Goal: Navigation & Orientation: Find specific page/section

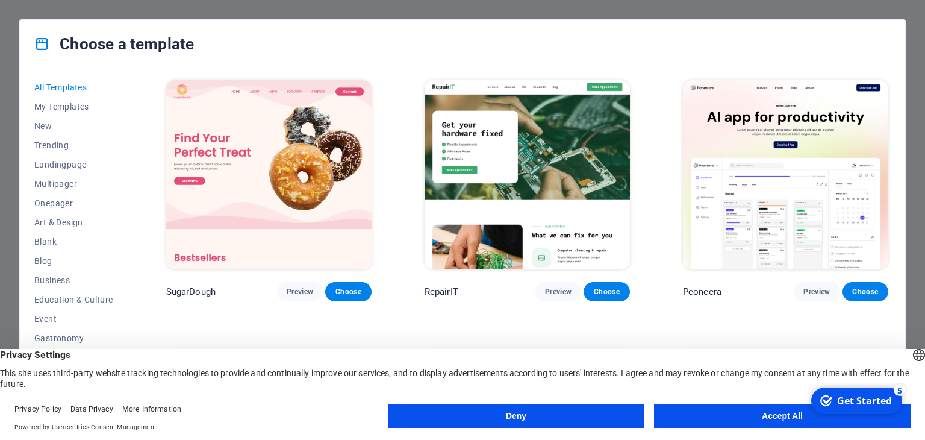
click at [775, 413] on button "Accept All" at bounding box center [782, 416] width 257 height 24
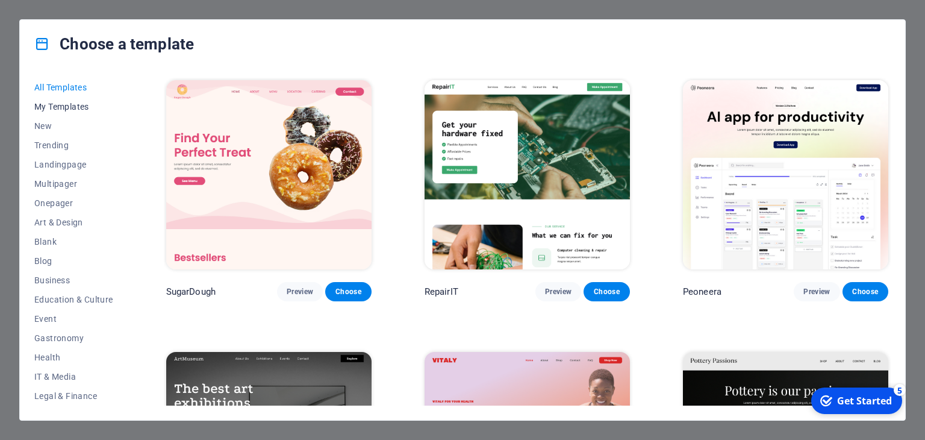
click at [72, 105] on span "My Templates" at bounding box center [73, 107] width 79 height 10
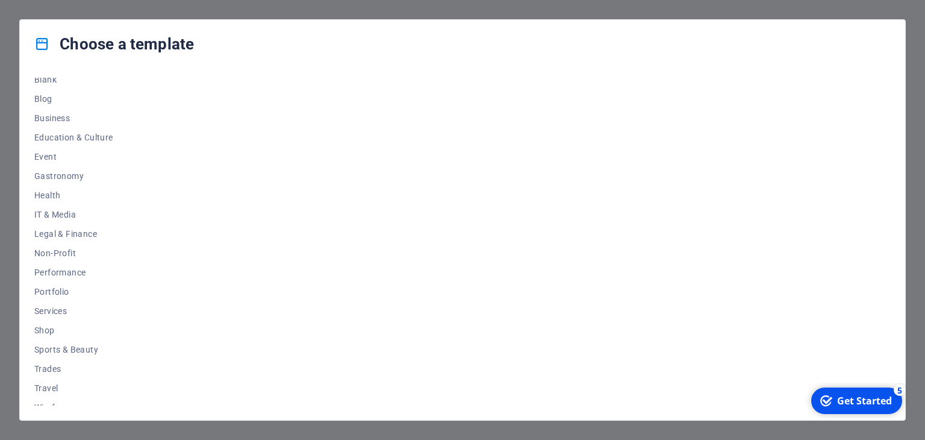
scroll to position [174, 0]
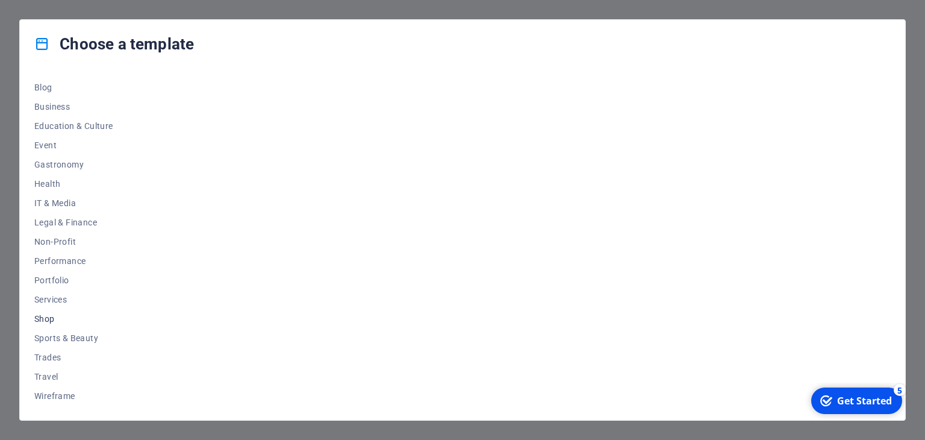
click at [52, 321] on span "Shop" at bounding box center [73, 319] width 79 height 10
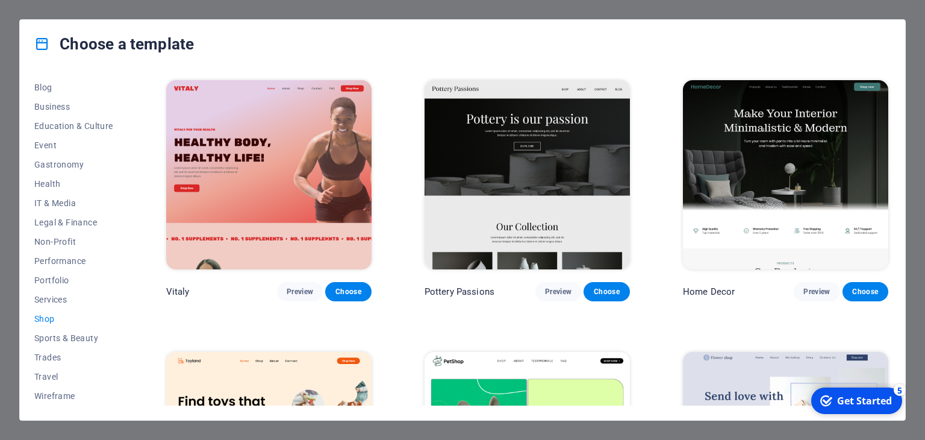
drag, startPoint x: 887, startPoint y: 173, endPoint x: 895, endPoint y: 205, distance: 32.7
click at [895, 205] on div "All Templates My Templates New Trending Landingpage Multipager Onepager Art & D…" at bounding box center [463, 244] width 886 height 352
click at [888, 205] on div "Home Decor Preview Choose" at bounding box center [786, 190] width 210 height 224
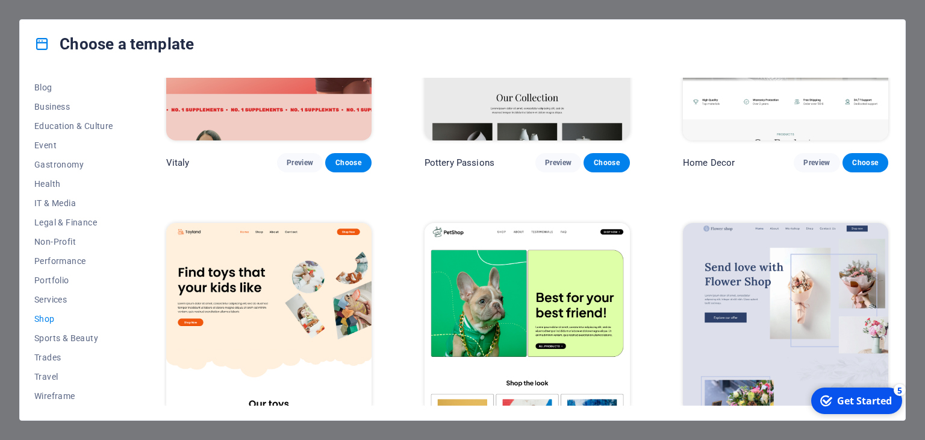
scroll to position [41, 0]
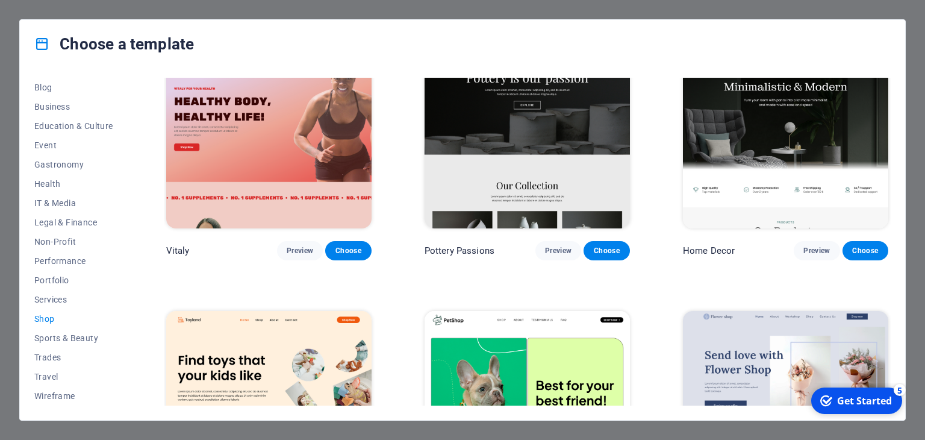
click at [910, 186] on div "Choose a template All Templates My Templates New Trending Landingpage Multipage…" at bounding box center [462, 220] width 925 height 440
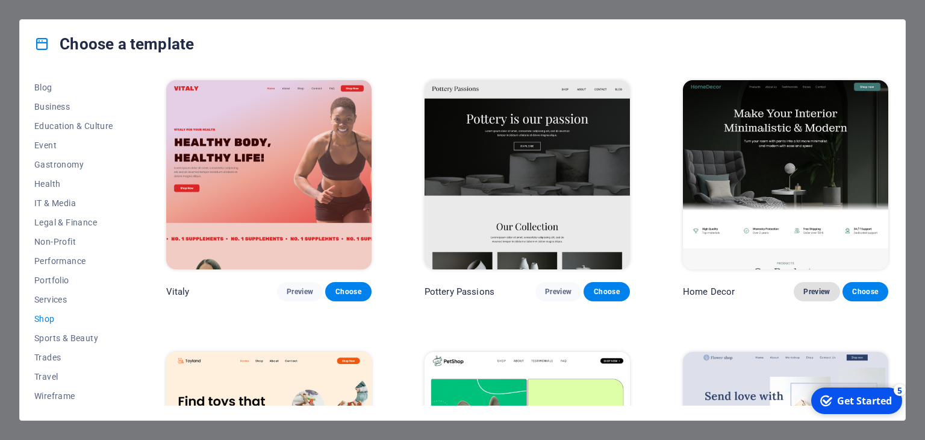
click at [813, 297] on button "Preview" at bounding box center [817, 291] width 46 height 19
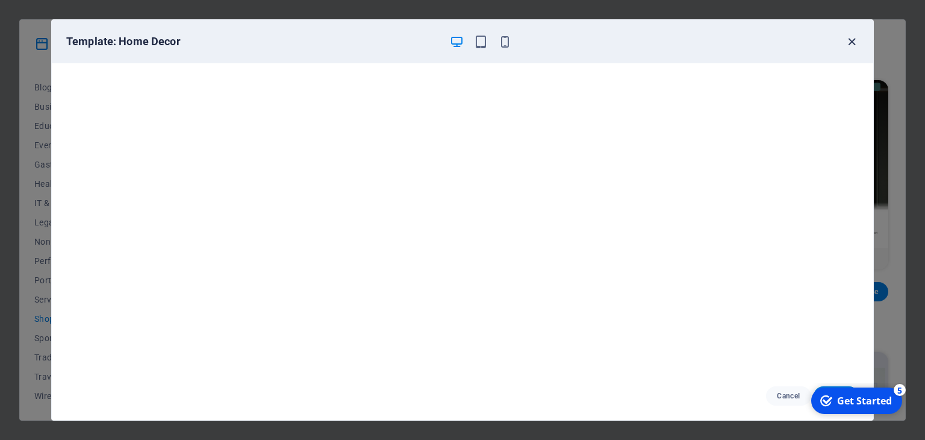
click at [858, 47] on icon "button" at bounding box center [852, 42] width 14 height 14
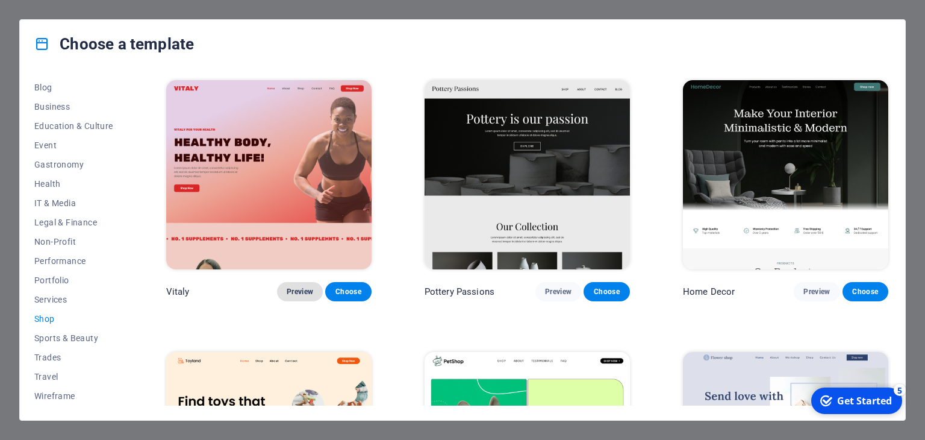
click at [301, 296] on button "Preview" at bounding box center [300, 291] width 46 height 19
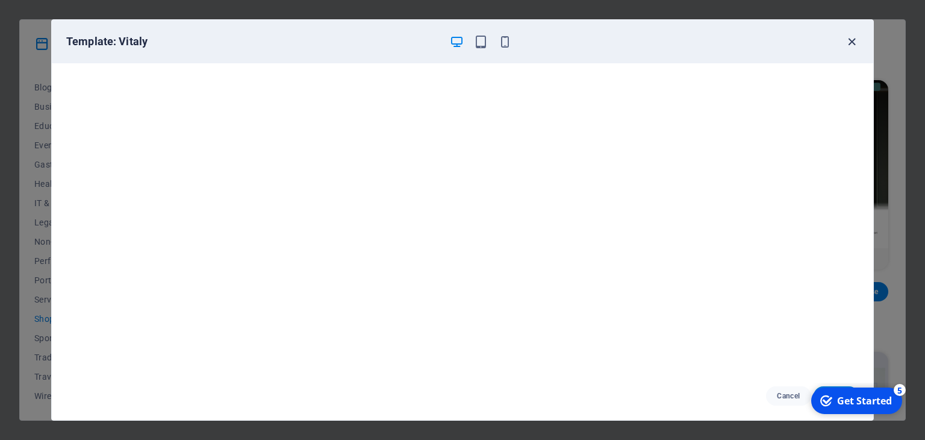
click at [847, 42] on icon "button" at bounding box center [852, 42] width 14 height 14
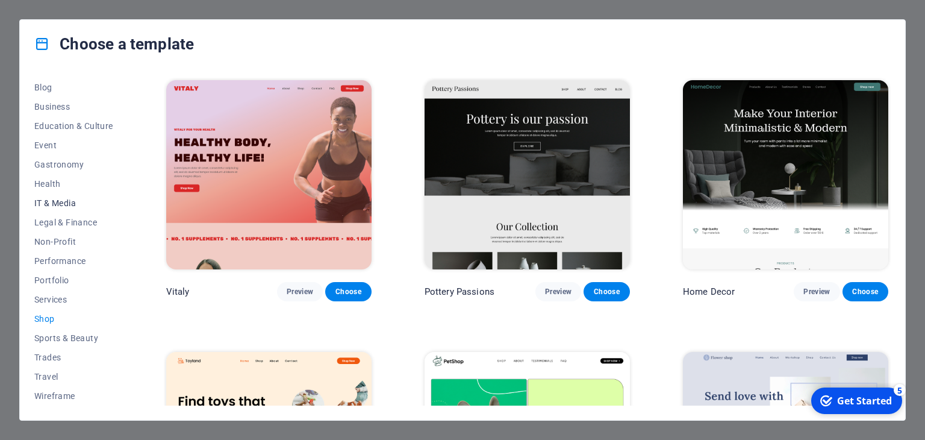
click at [77, 205] on span "IT & Media" at bounding box center [73, 203] width 79 height 10
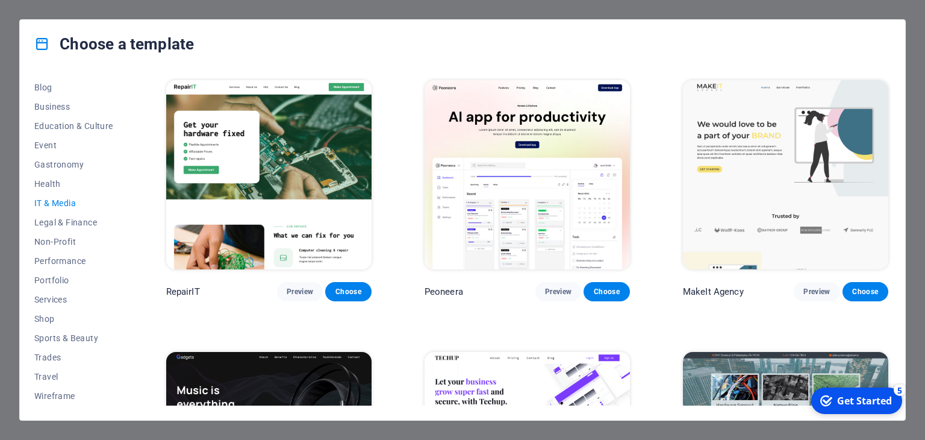
click at [510, 213] on img at bounding box center [527, 174] width 205 height 189
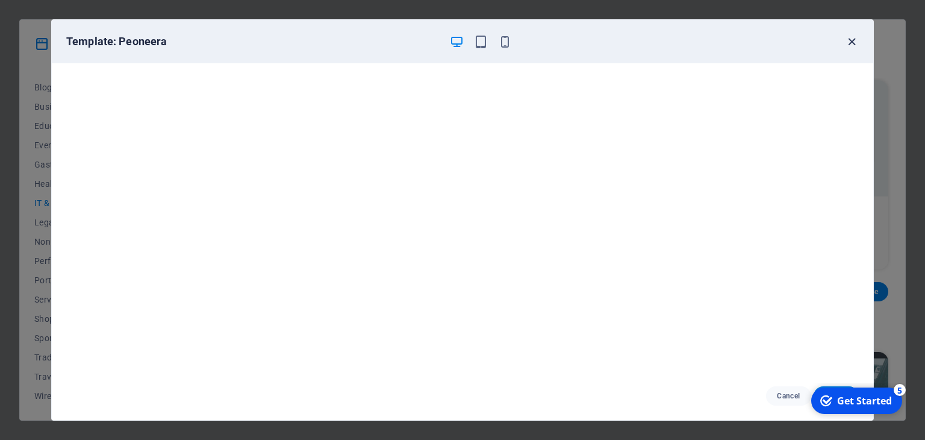
click at [848, 38] on icon "button" at bounding box center [852, 42] width 14 height 14
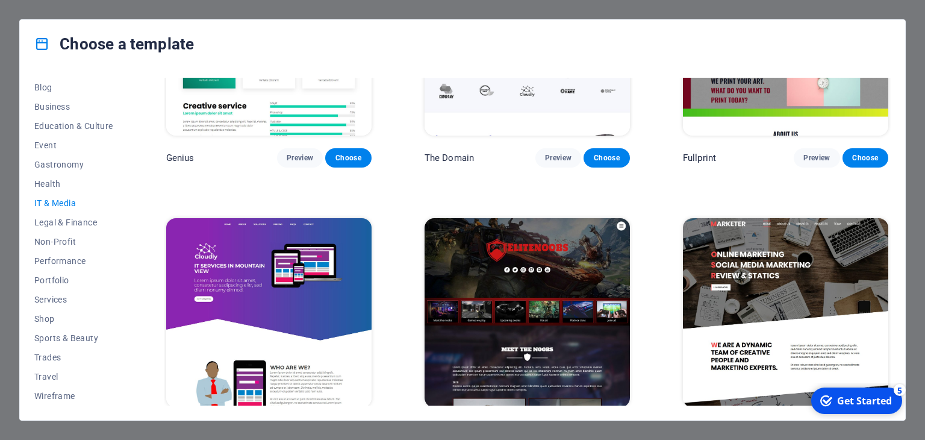
scroll to position [707, 0]
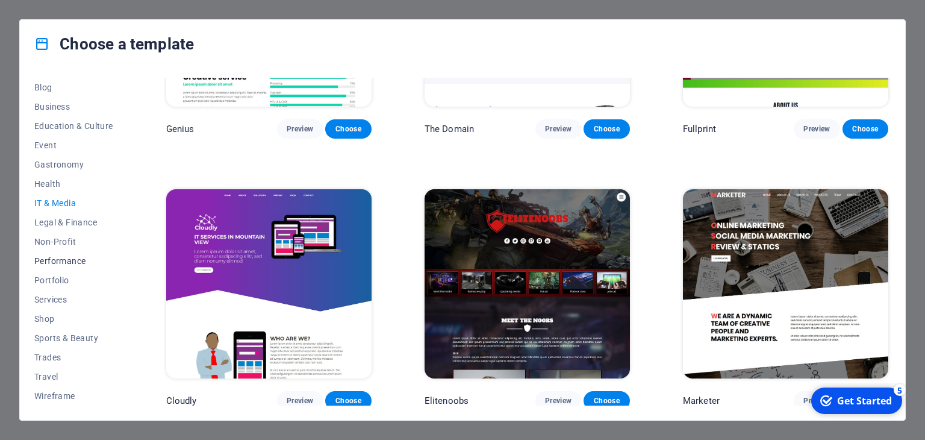
click at [75, 258] on span "Performance" at bounding box center [73, 261] width 79 height 10
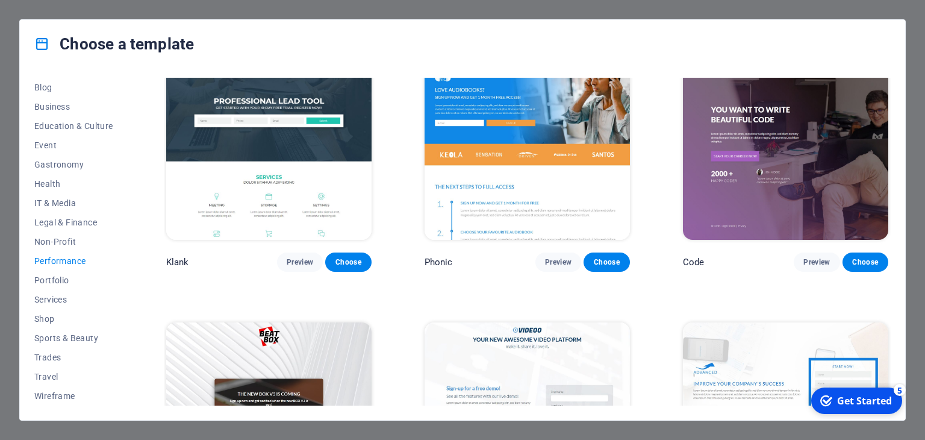
scroll to position [0, 0]
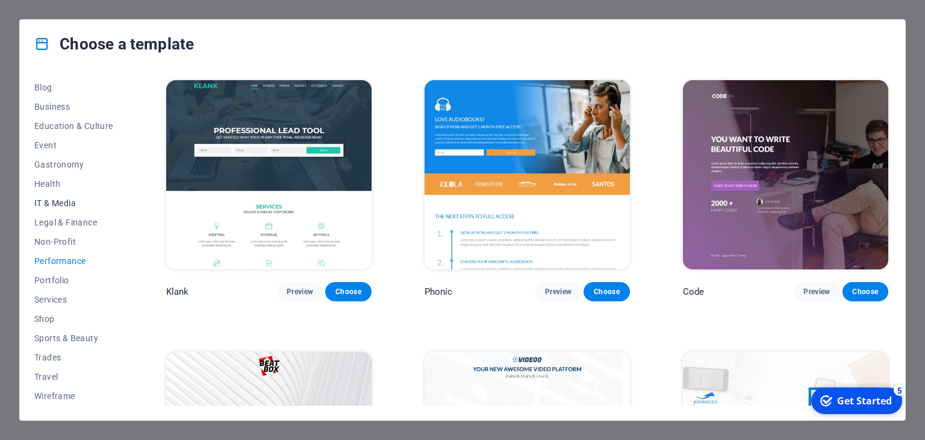
click at [57, 201] on span "IT & Media" at bounding box center [73, 203] width 79 height 10
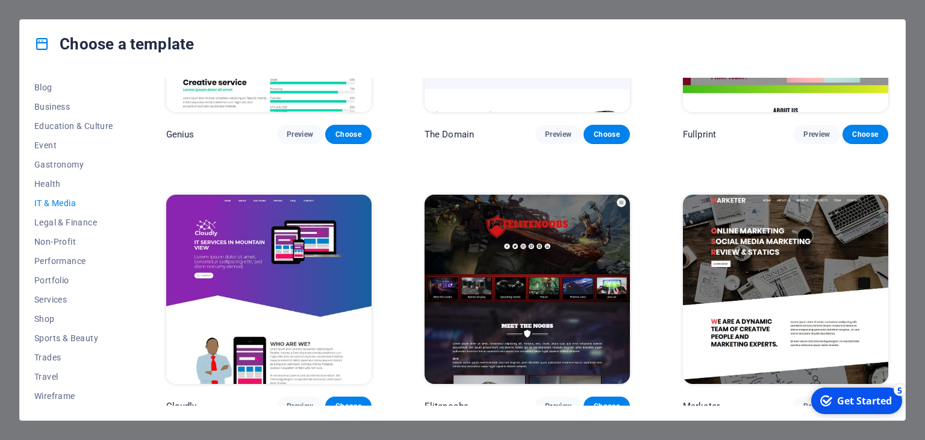
scroll to position [707, 0]
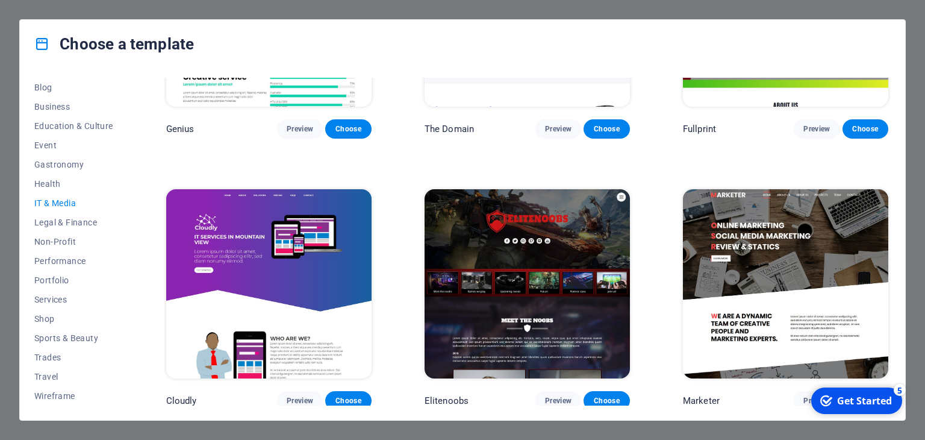
drag, startPoint x: 891, startPoint y: 308, endPoint x: 887, endPoint y: 166, distance: 142.2
click at [887, 166] on div "All Templates My Templates New Trending Landingpage Multipager Onepager Art & D…" at bounding box center [463, 244] width 886 height 352
click at [887, 292] on div "Marketer Preview Choose" at bounding box center [786, 299] width 210 height 224
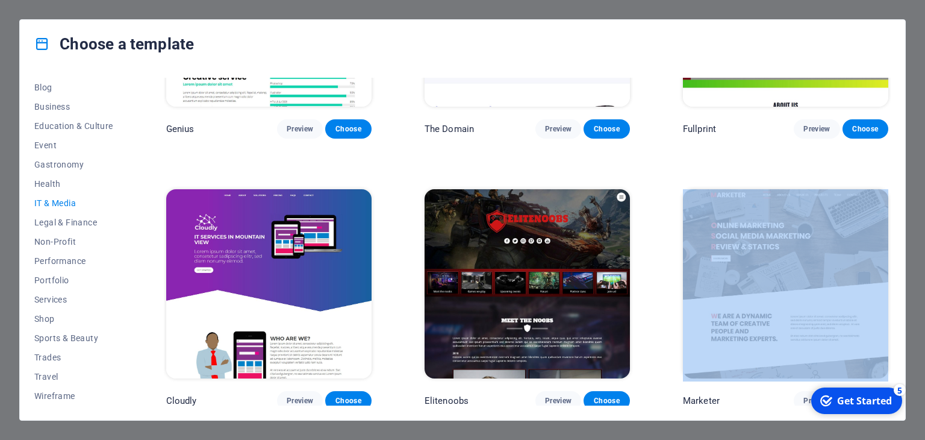
click at [890, 290] on div "RepairIT Preview Choose Peoneera Preview Choose MakeIt Agency Preview Choose Ga…" at bounding box center [527, 242] width 727 height 328
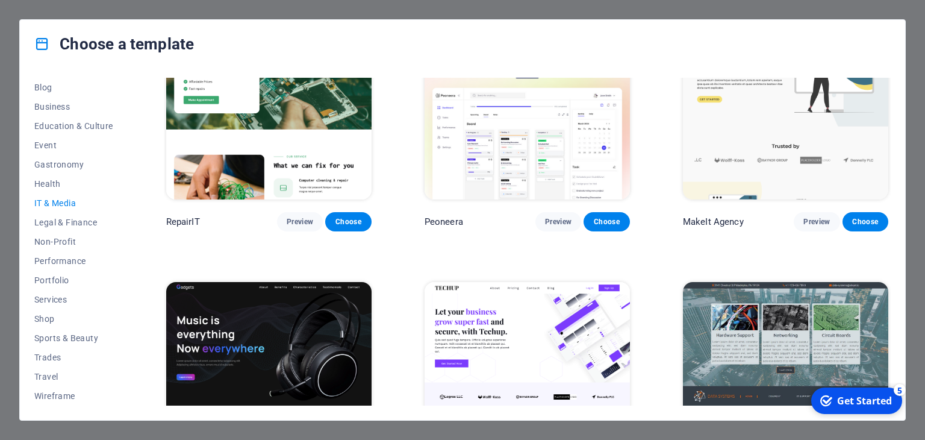
scroll to position [0, 0]
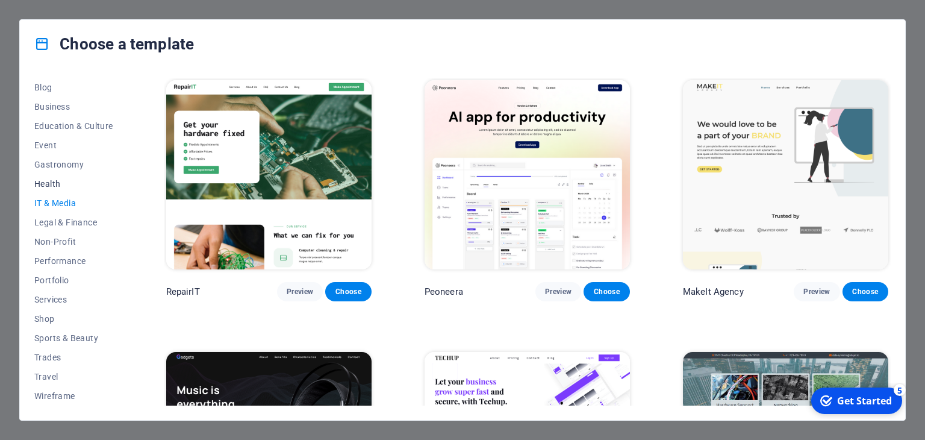
click at [89, 179] on span "Health" at bounding box center [73, 184] width 79 height 10
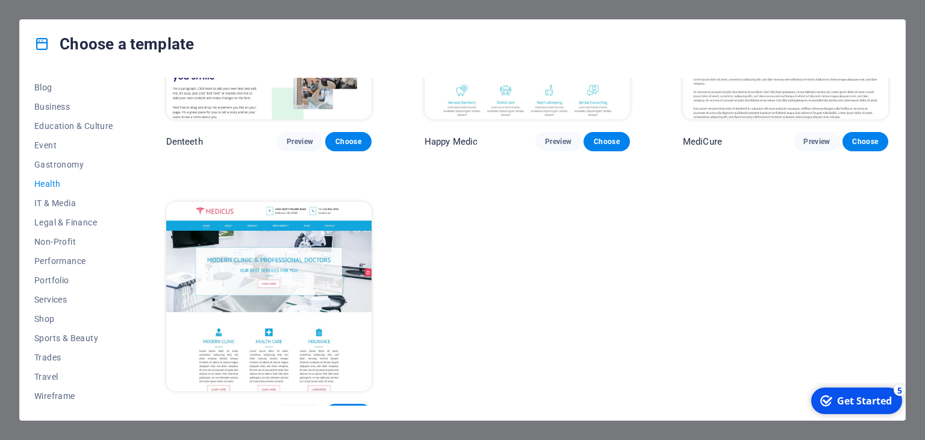
scroll to position [436, 0]
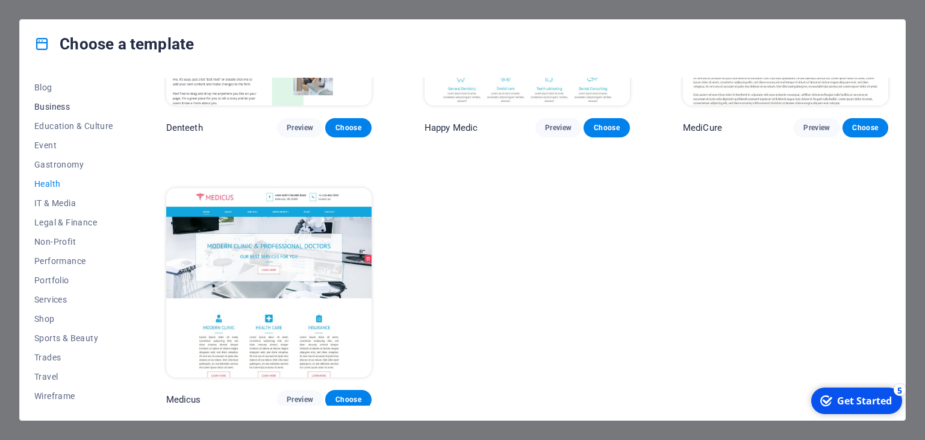
click at [54, 106] on span "Business" at bounding box center [73, 107] width 79 height 10
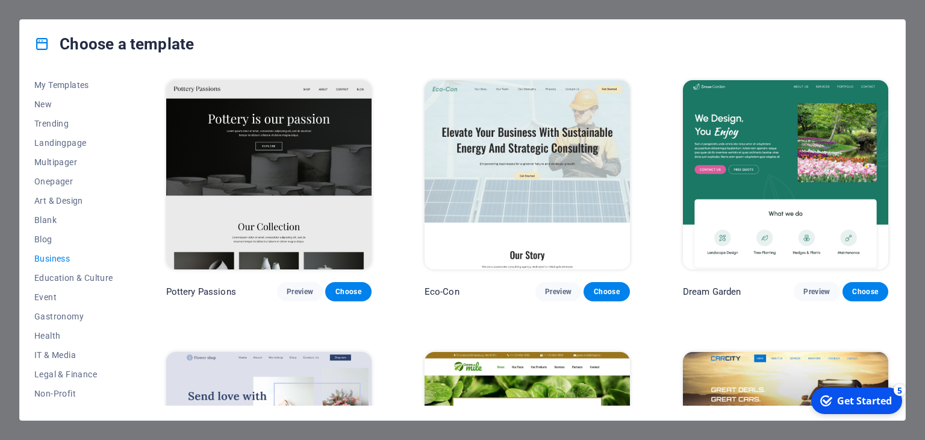
scroll to position [0, 0]
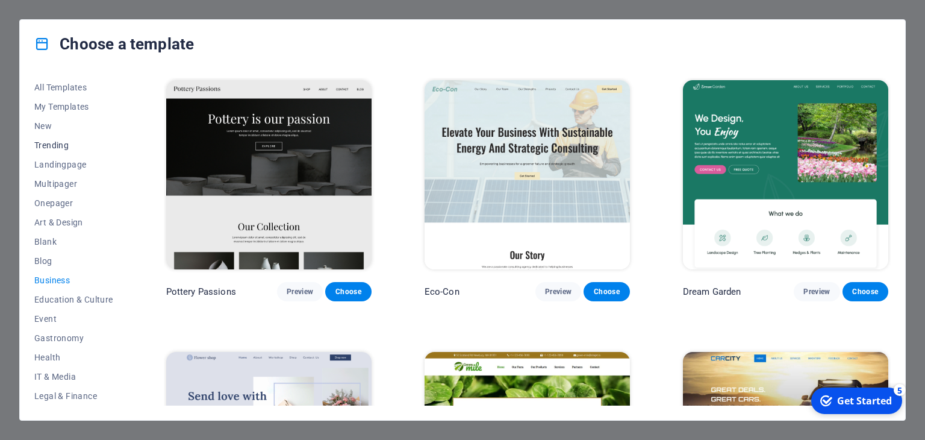
click at [48, 145] on span "Trending" at bounding box center [73, 145] width 79 height 10
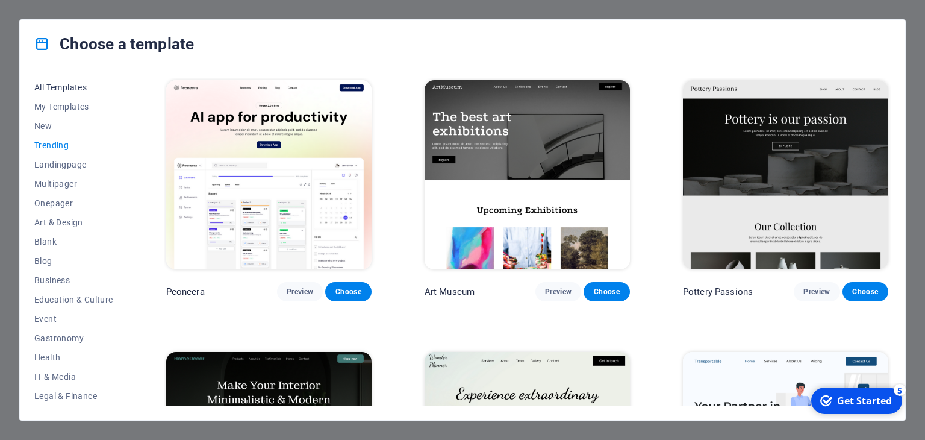
click at [59, 78] on button "All Templates" at bounding box center [73, 87] width 79 height 19
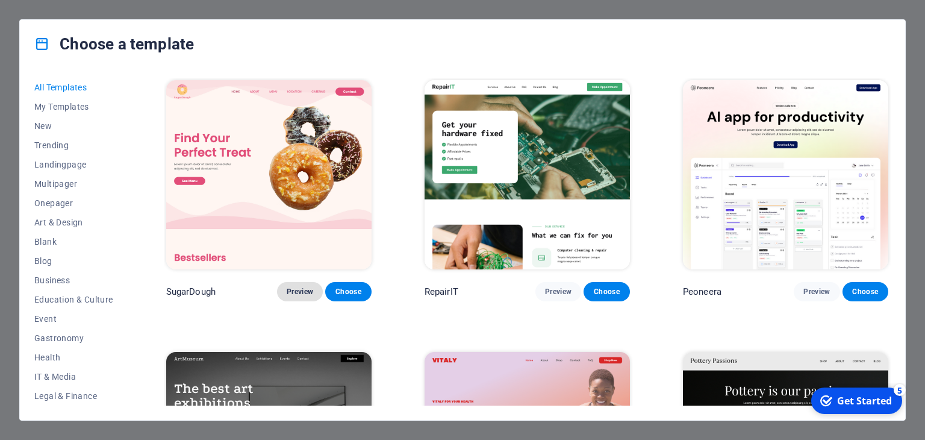
click at [309, 289] on span "Preview" at bounding box center [300, 292] width 27 height 10
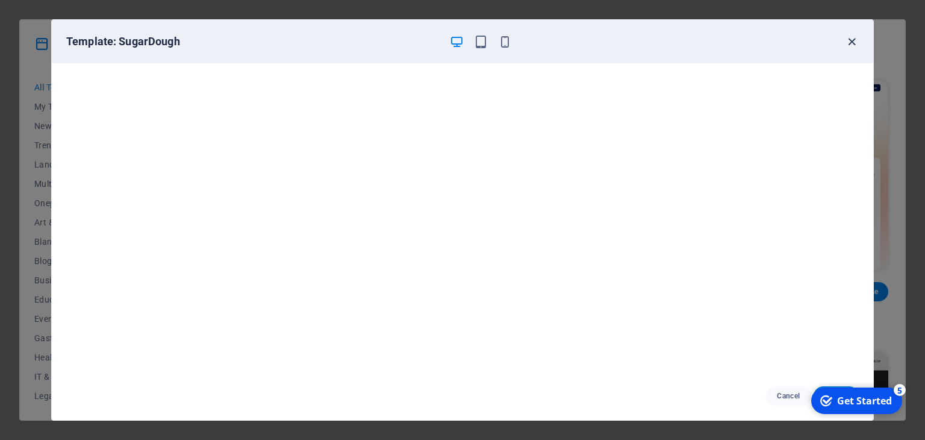
click at [851, 35] on icon "button" at bounding box center [852, 42] width 14 height 14
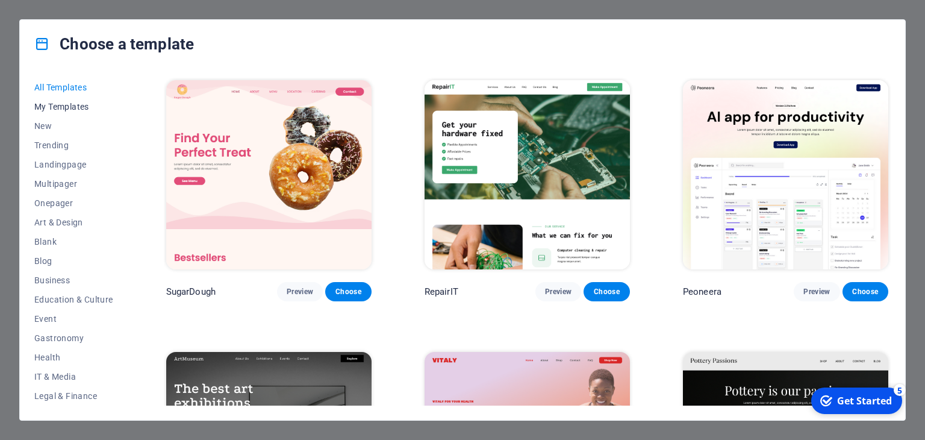
click at [49, 102] on span "My Templates" at bounding box center [73, 107] width 79 height 10
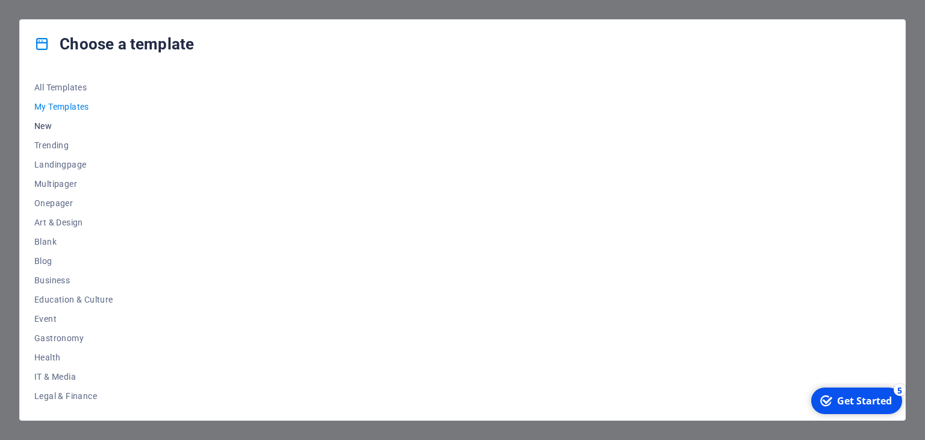
click at [49, 130] on span "New" at bounding box center [73, 126] width 79 height 10
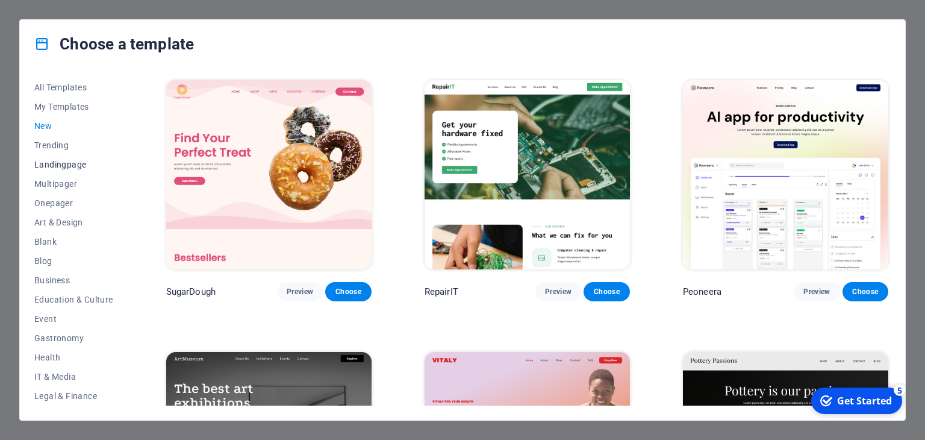
click at [62, 165] on span "Landingpage" at bounding box center [73, 165] width 79 height 10
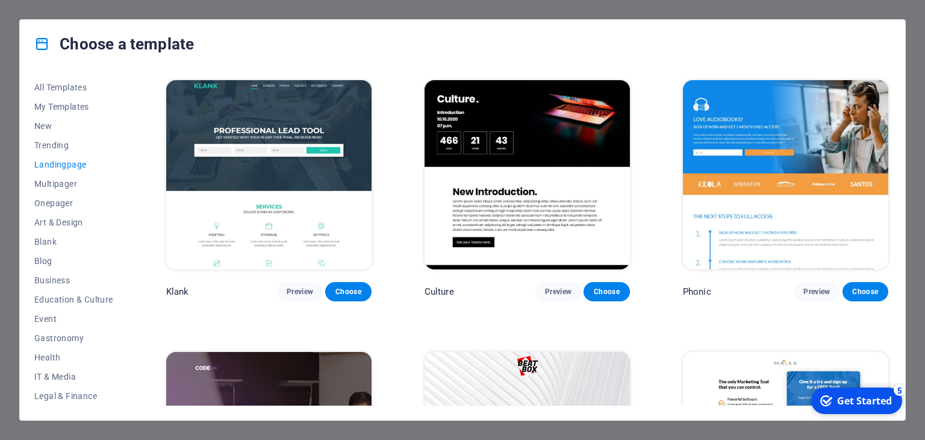
drag, startPoint x: 887, startPoint y: 90, endPoint x: 890, endPoint y: 142, distance: 51.9
click at [890, 142] on div "Klank Preview Choose Culture Preview Choose Phonic Preview Choose Code Preview …" at bounding box center [527, 242] width 727 height 328
click at [298, 292] on span "Preview" at bounding box center [300, 292] width 27 height 10
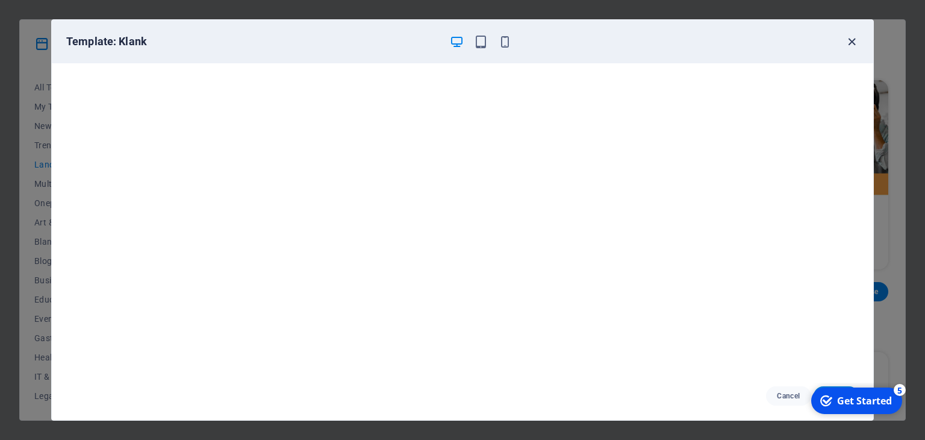
click at [854, 45] on icon "button" at bounding box center [852, 42] width 14 height 14
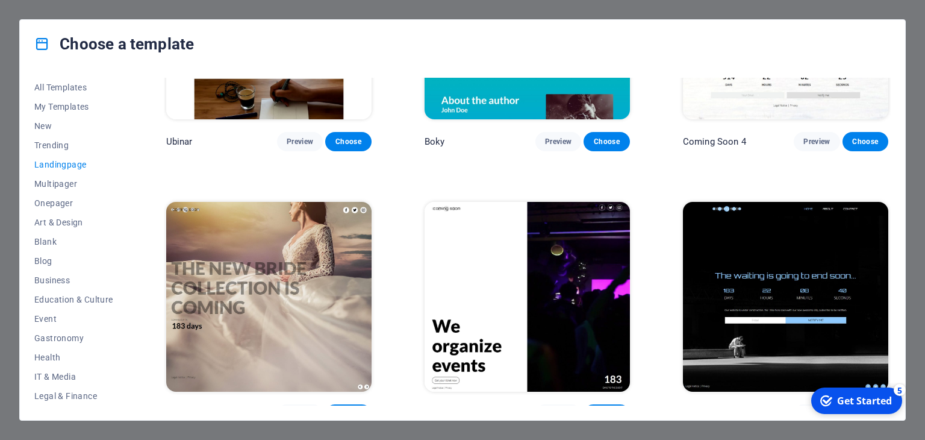
scroll to position [2060, 0]
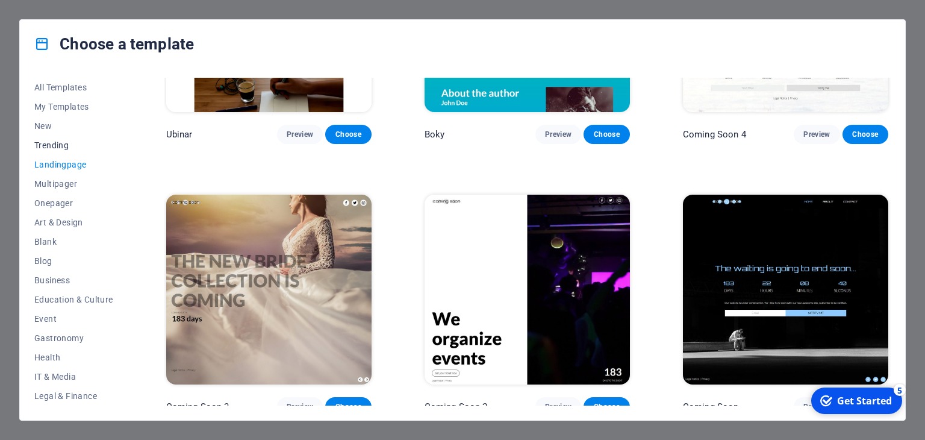
click at [76, 147] on span "Trending" at bounding box center [73, 145] width 79 height 10
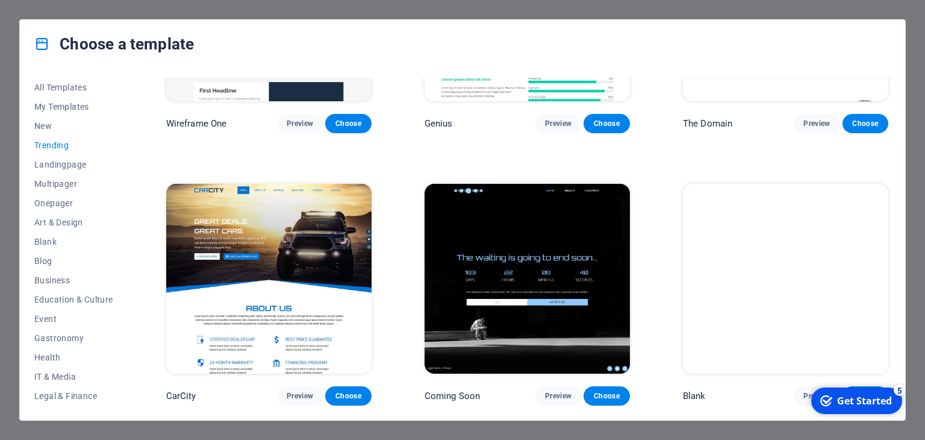
scroll to position [1248, 0]
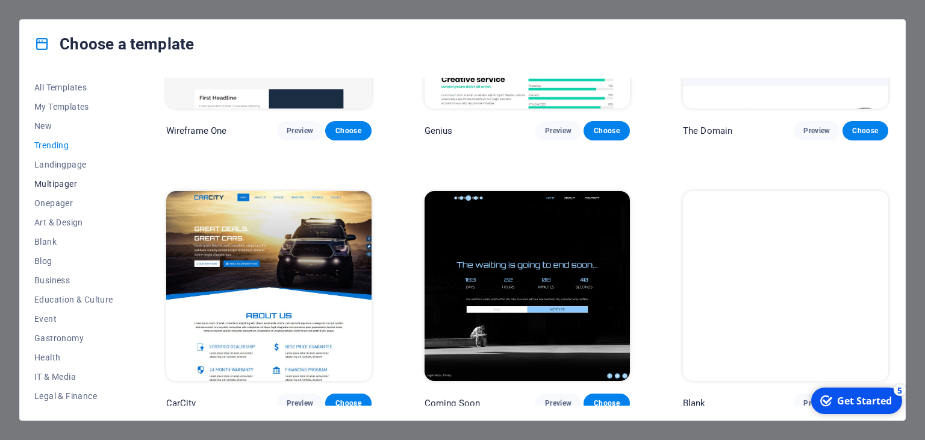
click at [65, 185] on span "Multipager" at bounding box center [73, 184] width 79 height 10
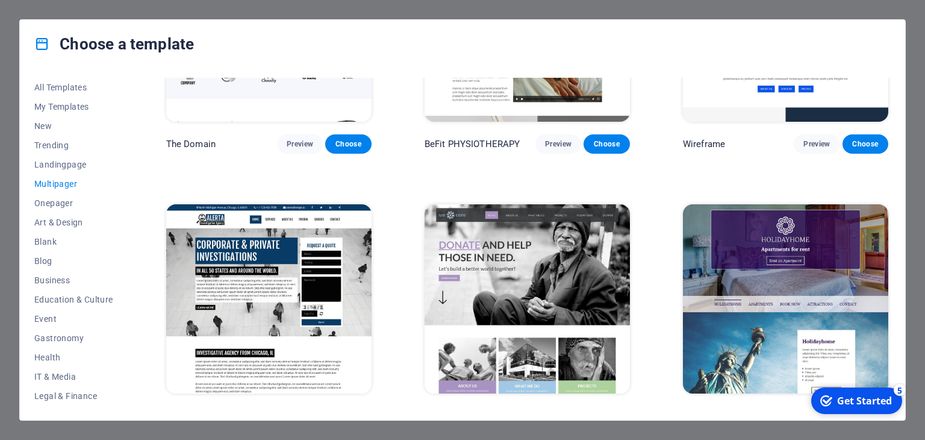
scroll to position [174, 0]
click at [58, 317] on span "Shop" at bounding box center [73, 319] width 79 height 10
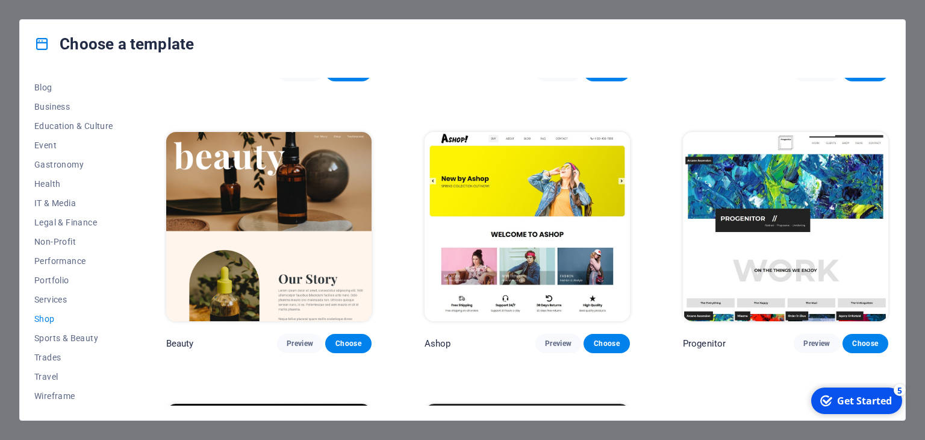
scroll to position [487, 0]
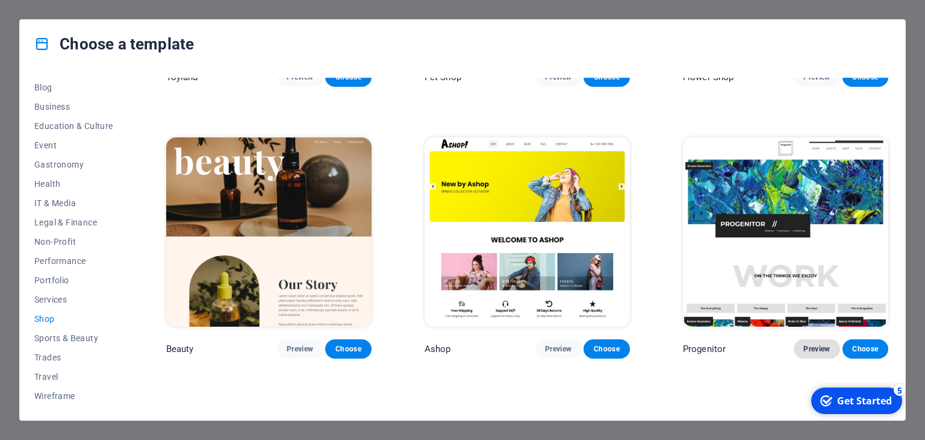
click at [816, 352] on button "Preview" at bounding box center [817, 348] width 46 height 19
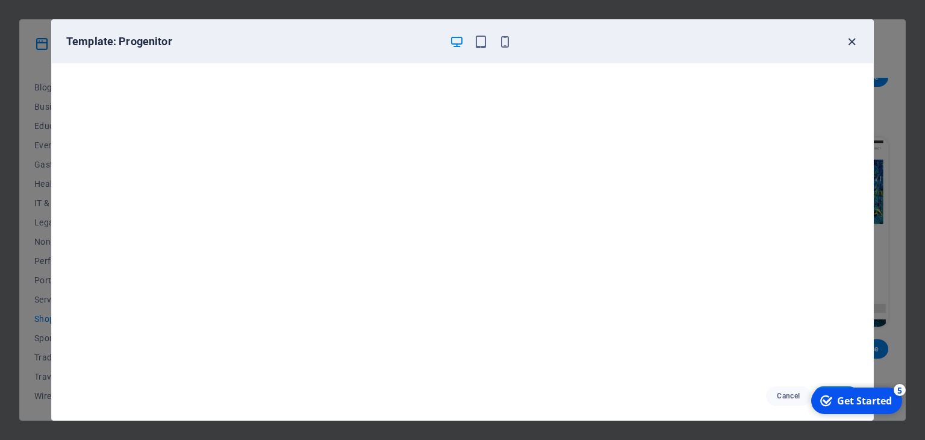
click at [851, 46] on icon "button" at bounding box center [852, 42] width 14 height 14
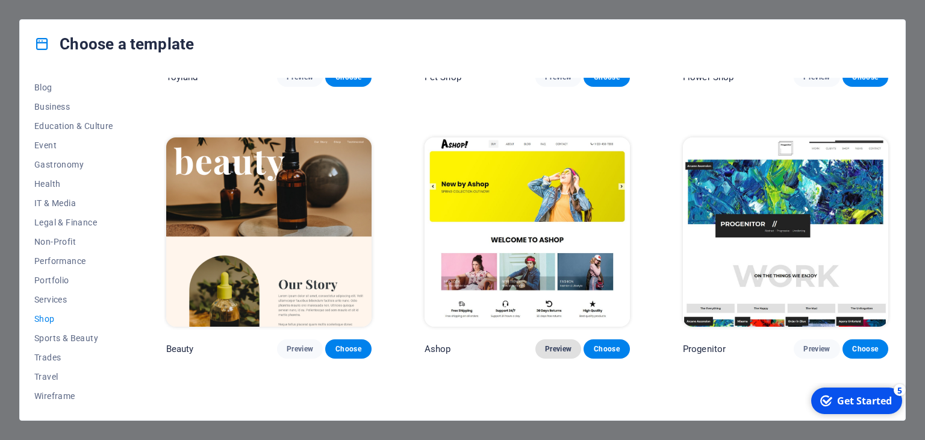
click at [552, 350] on button "Preview" at bounding box center [559, 348] width 46 height 19
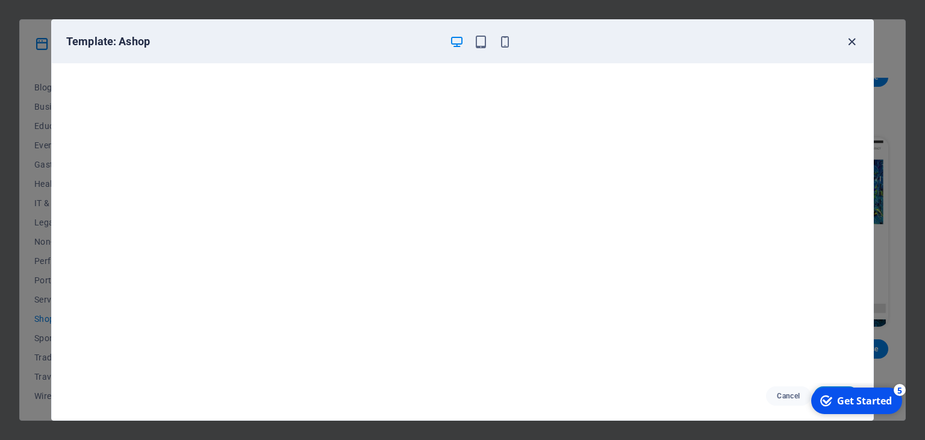
click at [851, 40] on icon "button" at bounding box center [852, 42] width 14 height 14
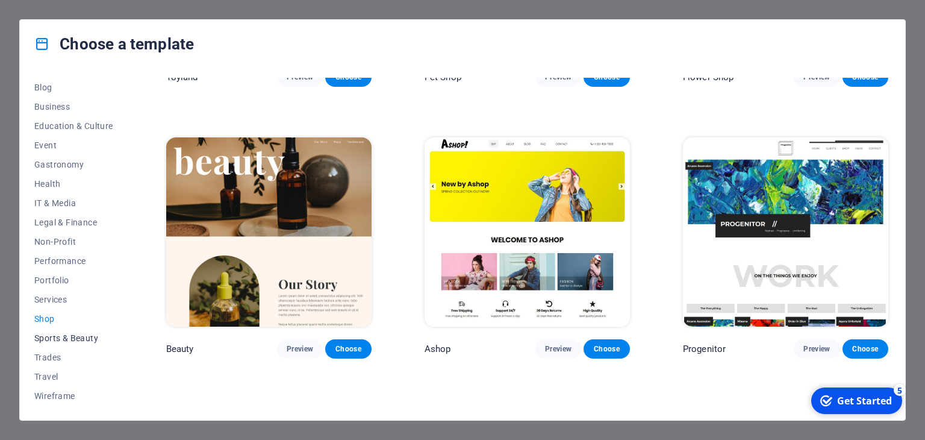
click at [77, 341] on span "Sports & Beauty" at bounding box center [73, 338] width 79 height 10
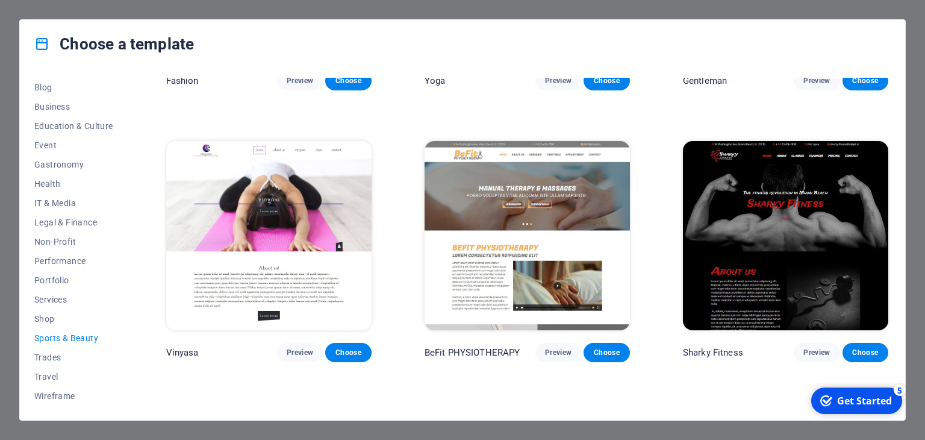
scroll to position [1118, 0]
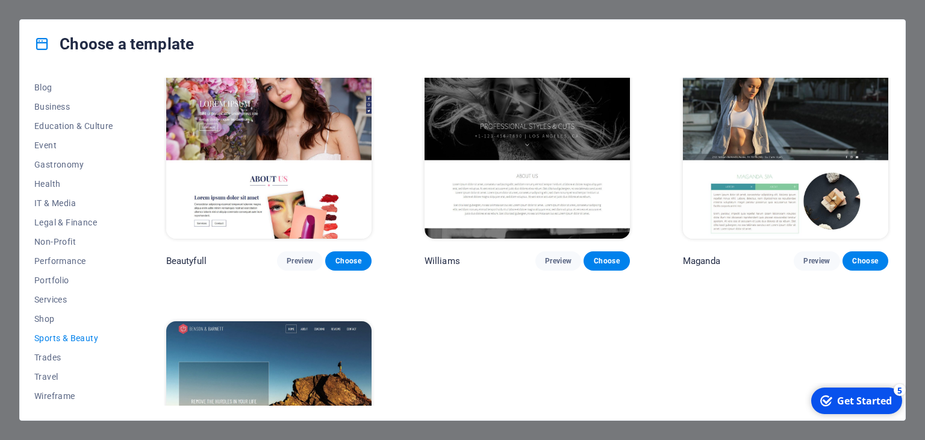
click at [887, 324] on div "All Templates My Templates New Trending Landingpage Multipager Onepager Art & D…" at bounding box center [463, 244] width 886 height 352
drag, startPoint x: 887, startPoint y: 324, endPoint x: 889, endPoint y: 342, distance: 18.8
click at [889, 342] on div "BIG [PERSON_NAME] Shop Preview Choose The Beauty Temple Preview Choose WeTrain …" at bounding box center [527, 242] width 727 height 328
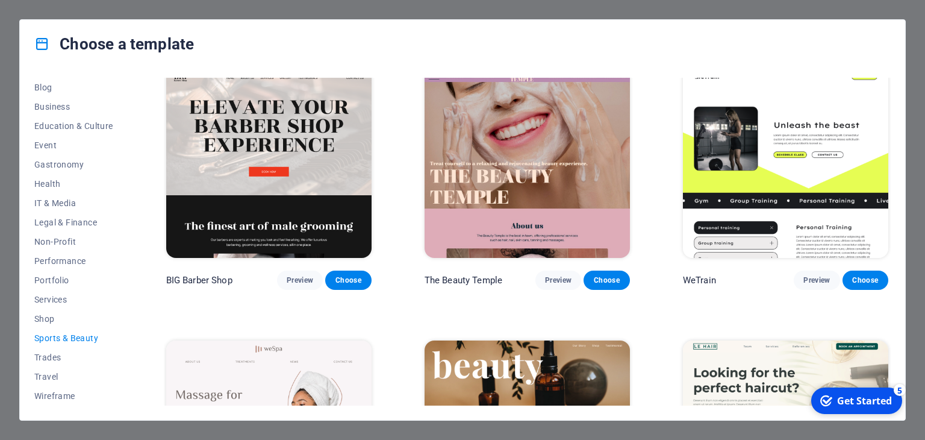
scroll to position [0, 0]
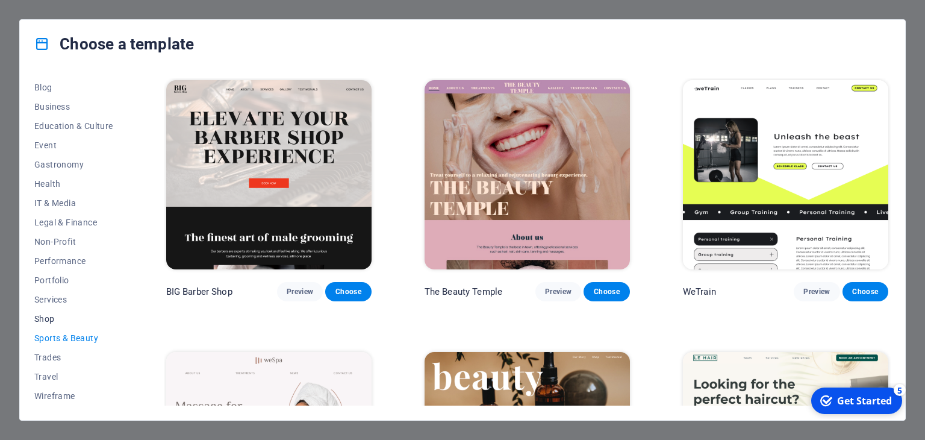
click at [66, 320] on span "Shop" at bounding box center [73, 319] width 79 height 10
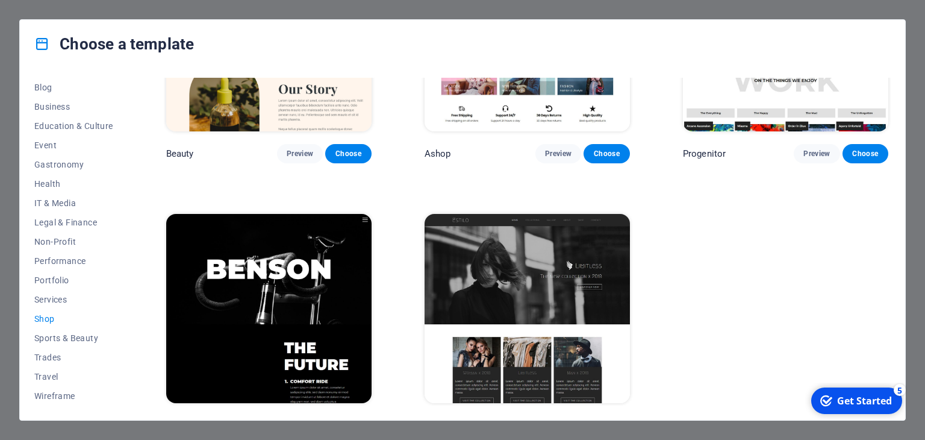
scroll to position [707, 0]
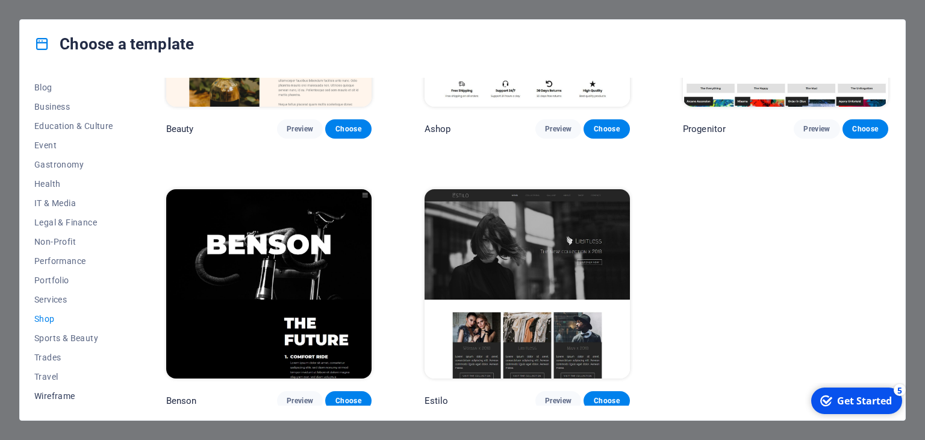
click at [52, 389] on button "Wireframe" at bounding box center [73, 395] width 79 height 19
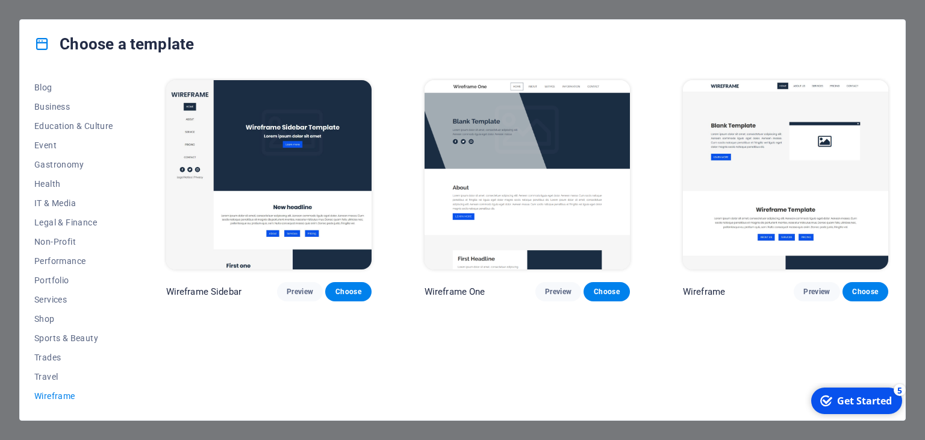
scroll to position [0, 0]
click at [300, 297] on button "Preview" at bounding box center [300, 291] width 46 height 19
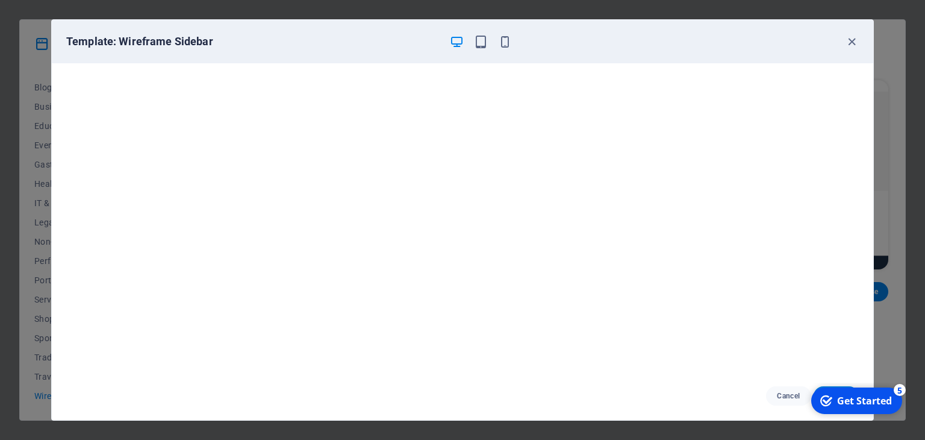
click at [631, 59] on div "Template: Wireframe Sidebar" at bounding box center [463, 41] width 822 height 43
click at [584, 47] on div "Template: Wireframe Sidebar" at bounding box center [455, 41] width 778 height 14
click at [791, 398] on span "Cancel" at bounding box center [789, 396] width 26 height 10
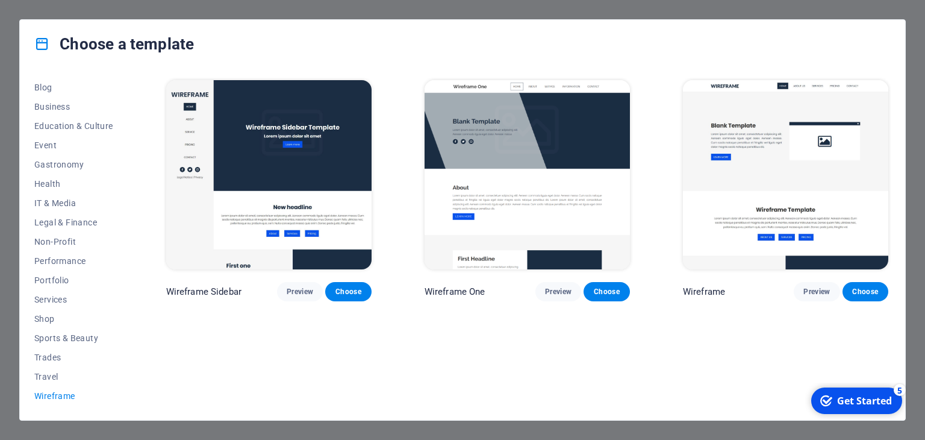
click at [791, 398] on div "Wireframe Sidebar Preview Choose Wireframe One Preview Choose Wireframe Preview…" at bounding box center [527, 242] width 727 height 328
click at [46, 379] on span "Travel" at bounding box center [73, 377] width 79 height 10
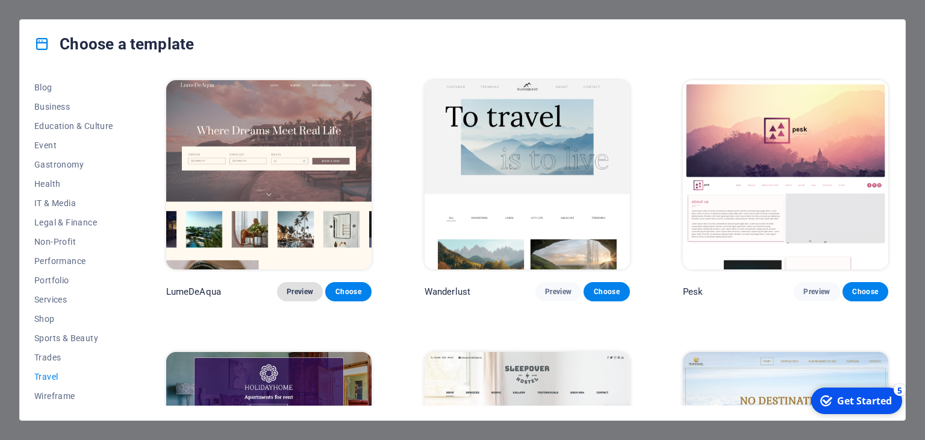
click at [299, 287] on span "Preview" at bounding box center [300, 292] width 27 height 10
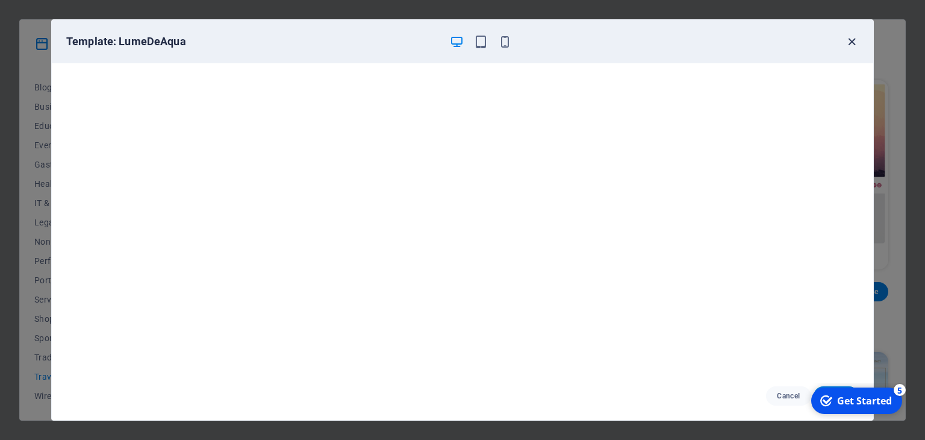
click at [851, 42] on icon "button" at bounding box center [852, 42] width 14 height 14
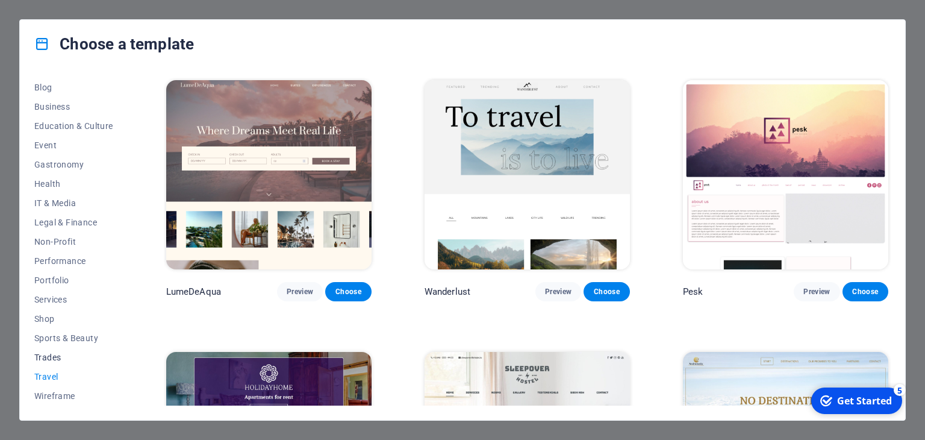
click at [60, 355] on span "Trades" at bounding box center [73, 357] width 79 height 10
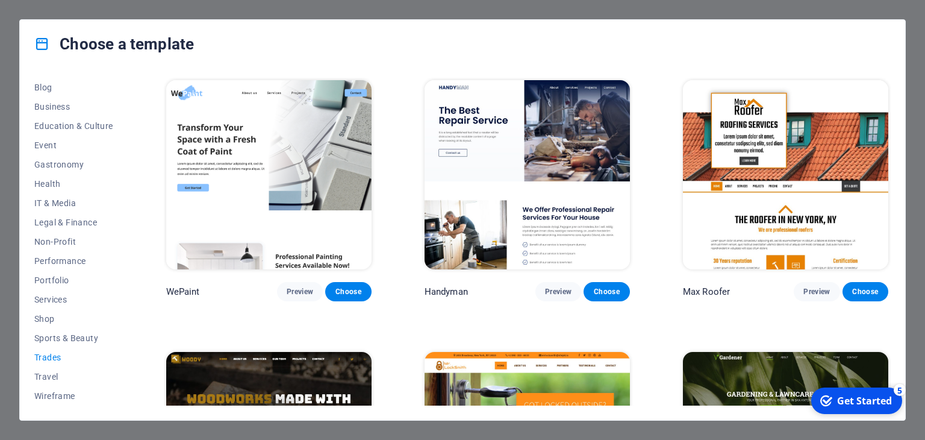
drag, startPoint x: 887, startPoint y: 126, endPoint x: 889, endPoint y: 225, distance: 99.4
click at [889, 225] on div "WePaint Preview Choose Handyman Preview Choose Max Roofer Preview Choose Woody …" at bounding box center [527, 242] width 727 height 328
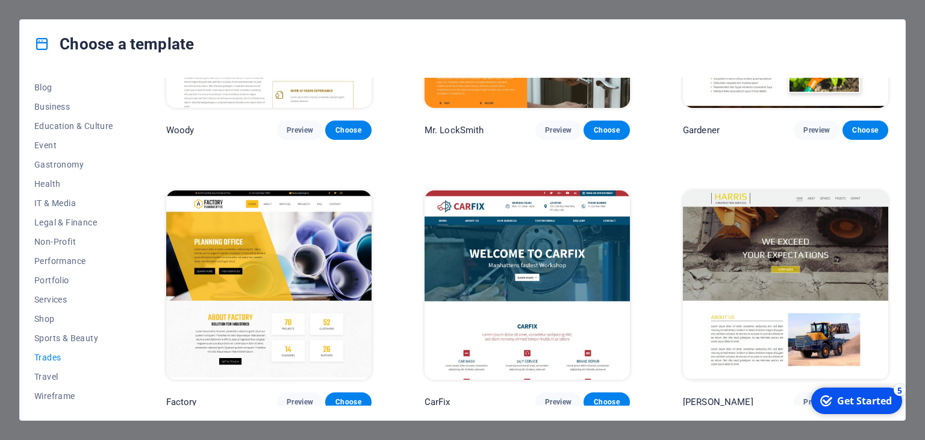
scroll to position [436, 0]
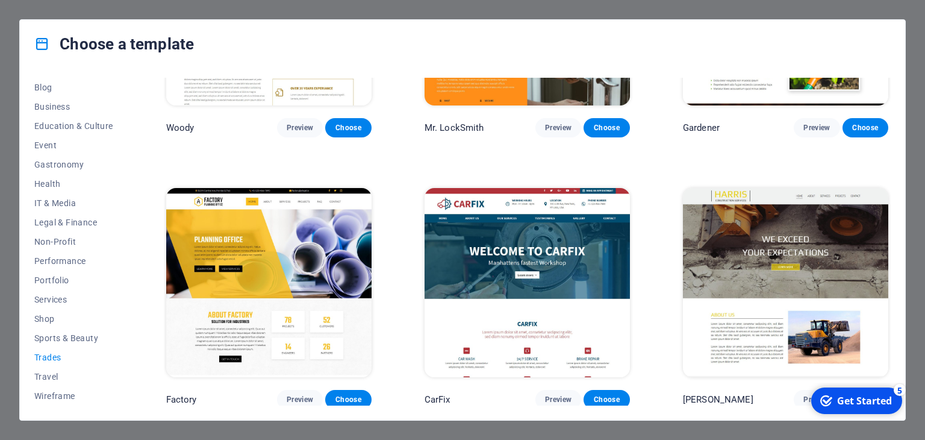
drag, startPoint x: 887, startPoint y: 300, endPoint x: 857, endPoint y: 170, distance: 133.0
click at [857, 170] on div "WePaint Preview Choose Handyman Preview Choose Max Roofer Preview Choose Woody …" at bounding box center [527, 26] width 727 height 768
click at [67, 398] on span "Wireframe" at bounding box center [73, 396] width 79 height 10
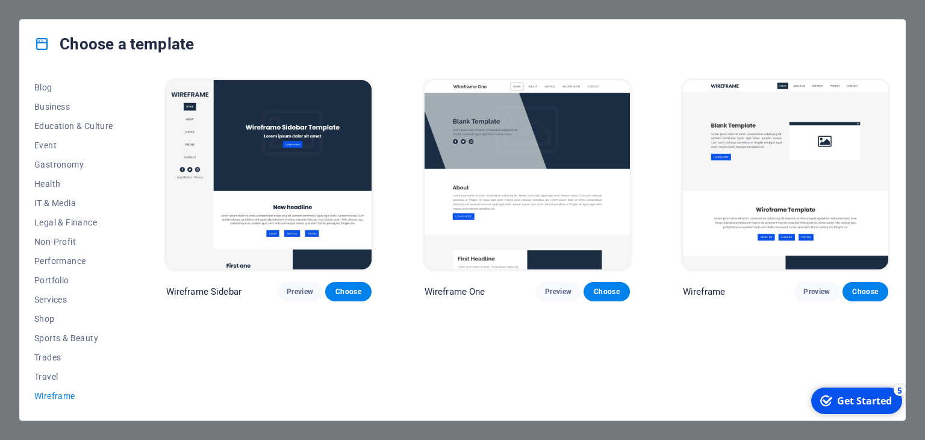
scroll to position [0, 0]
click at [925, 311] on div "Choose a template All Templates My Templates New Trending Landingpage Multipage…" at bounding box center [462, 220] width 925 height 440
